Goal: Check status: Check status

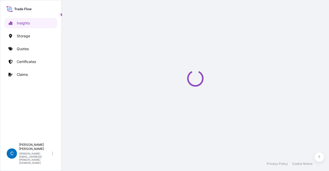
select select "2025"
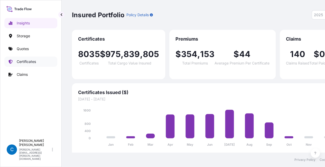
click at [29, 61] on p "Certificates" at bounding box center [26, 61] width 19 height 5
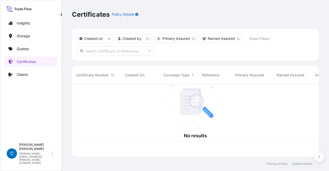
scroll to position [71, 243]
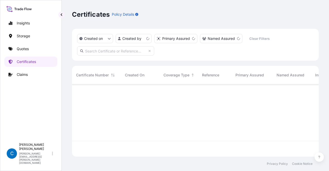
click at [138, 55] on input "text" at bounding box center [115, 50] width 77 height 9
paste input "[PHONE_NUMBER]"
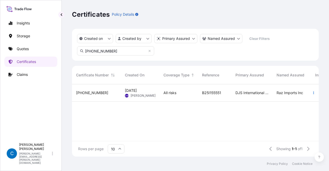
type input "[PHONE_NUMBER]"
click at [79, 92] on span "[PHONE_NUMBER]" at bounding box center [92, 92] width 32 height 5
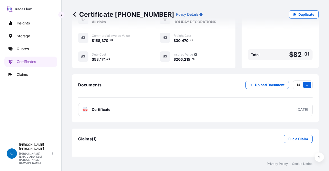
scroll to position [99, 227]
click at [194, 56] on icon "button" at bounding box center [195, 54] width 3 height 3
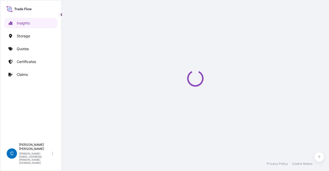
select select "2025"
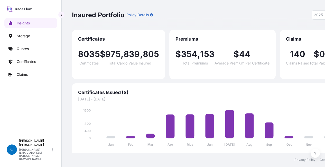
click at [28, 81] on div "Insights Storage Quotes Certificates Claims" at bounding box center [30, 74] width 53 height 123
click at [25, 76] on p "Claims" at bounding box center [22, 74] width 11 height 5
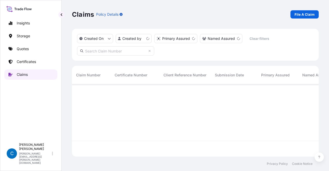
scroll to position [71, 243]
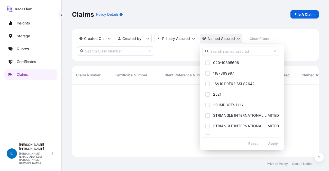
click at [219, 37] on html "Insights Storage Quotes Certificates Claims C [PERSON_NAME] [PERSON_NAME][EMAIL…" at bounding box center [164, 85] width 329 height 171
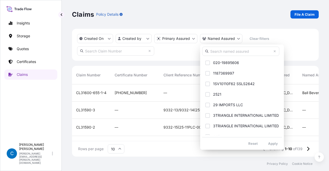
click at [231, 52] on input "text" at bounding box center [240, 51] width 77 height 9
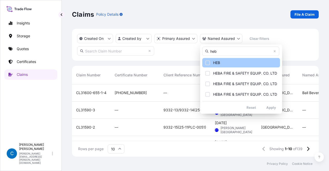
type input "heb"
click at [220, 58] on button "HEB" at bounding box center [241, 63] width 78 height 10
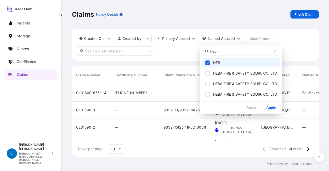
click at [202, 58] on button "HEB" at bounding box center [241, 63] width 78 height 10
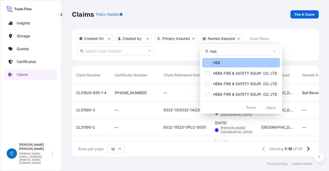
click at [213, 62] on span "HEB" at bounding box center [216, 62] width 7 height 5
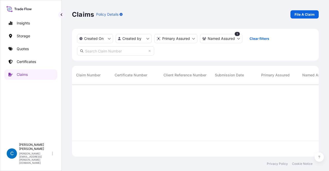
scroll to position [87, 243]
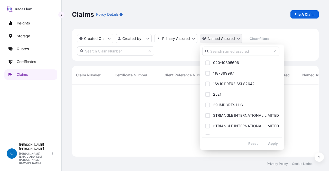
click at [228, 41] on html "Insights Storage Quotes Certificates Claims C [PERSON_NAME] [PERSON_NAME][EMAIL…" at bounding box center [164, 85] width 329 height 171
click at [229, 50] on input "text" at bounding box center [240, 51] width 77 height 9
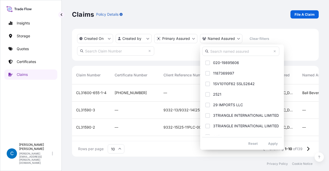
click at [158, 17] on html "Insights Storage Quotes Certificates Claims C [PERSON_NAME] [PERSON_NAME][EMAIL…" at bounding box center [164, 85] width 329 height 171
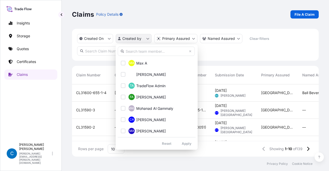
click at [136, 38] on html "Insights Storage Quotes Certificates Claims C [PERSON_NAME] [PERSON_NAME][EMAIL…" at bounding box center [164, 85] width 329 height 171
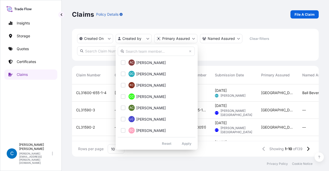
scroll to position [329, 0]
click at [134, 50] on input "j" at bounding box center [156, 51] width 77 height 9
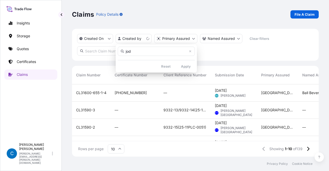
scroll to position [0, 0]
type input "j"
click at [173, 36] on html "Insights Storage Quotes Certificates Claims C [PERSON_NAME] [PERSON_NAME][EMAIL…" at bounding box center [164, 85] width 329 height 171
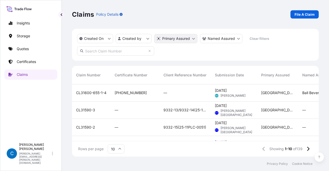
click at [173, 36] on html "Insights Storage Quotes Certificates Claims C [PERSON_NAME] [PERSON_NAME][EMAIL…" at bounding box center [164, 85] width 329 height 171
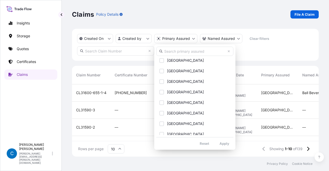
scroll to position [591, 0]
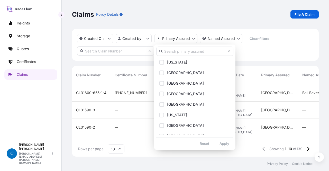
click at [171, 55] on input "text" at bounding box center [194, 51] width 77 height 9
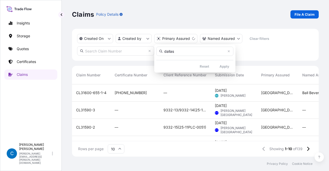
scroll to position [0, 0]
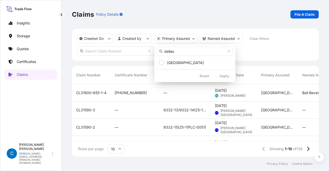
type input "dallas"
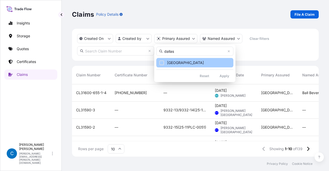
drag, startPoint x: 165, startPoint y: 68, endPoint x: 161, endPoint y: 62, distance: 6.5
click at [161, 62] on div "dallas Dallas Reset Apply" at bounding box center [194, 63] width 81 height 38
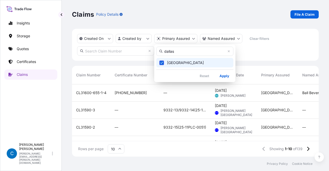
click at [161, 62] on icon "Select Option" at bounding box center [161, 62] width 3 height 3
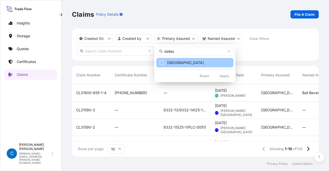
click at [161, 62] on div "Select Option" at bounding box center [161, 62] width 5 height 5
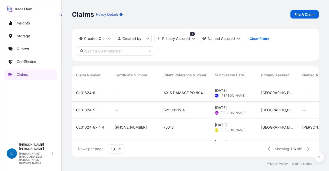
click at [84, 93] on span "CL31624-6" at bounding box center [85, 92] width 19 height 5
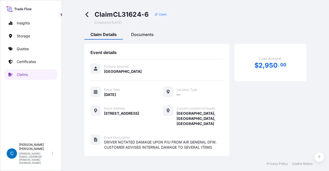
click at [136, 33] on span "Documents" at bounding box center [142, 34] width 23 height 5
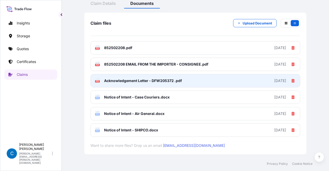
scroll to position [36, 0]
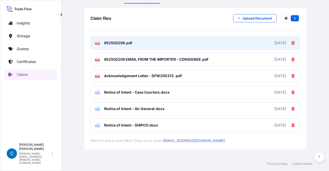
click at [136, 47] on link "PDF 852502208.pdf [DATE]" at bounding box center [196, 42] width 210 height 13
